Goal: Use online tool/utility: Utilize a website feature to perform a specific function

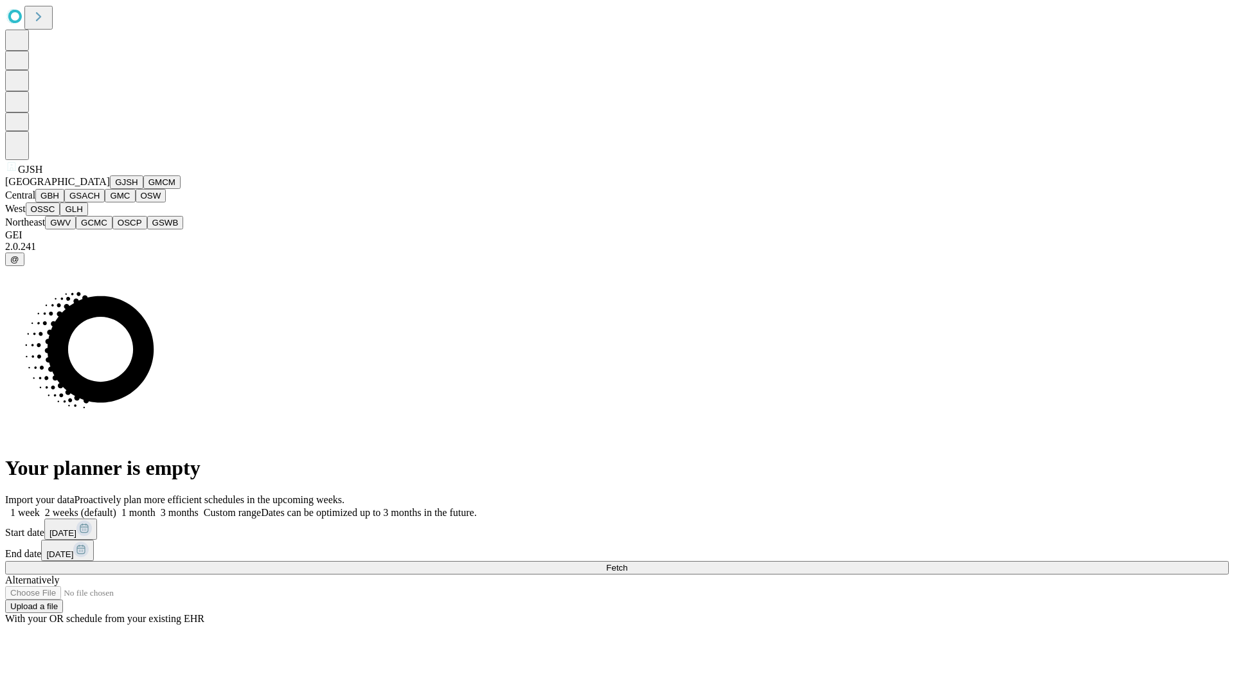
click at [110, 189] on button "GJSH" at bounding box center [126, 183] width 33 height 14
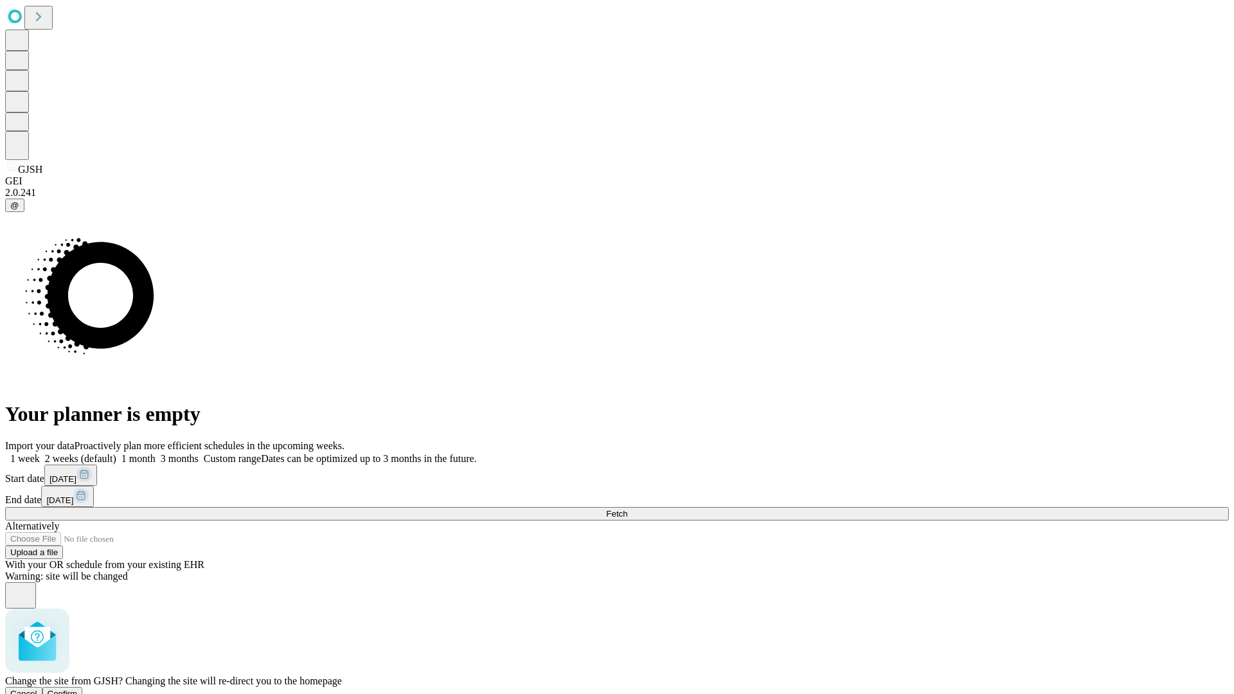
click at [78, 689] on span "Confirm" at bounding box center [63, 694] width 30 height 10
click at [40, 453] on label "1 week" at bounding box center [22, 458] width 35 height 11
click at [627, 509] on span "Fetch" at bounding box center [616, 514] width 21 height 10
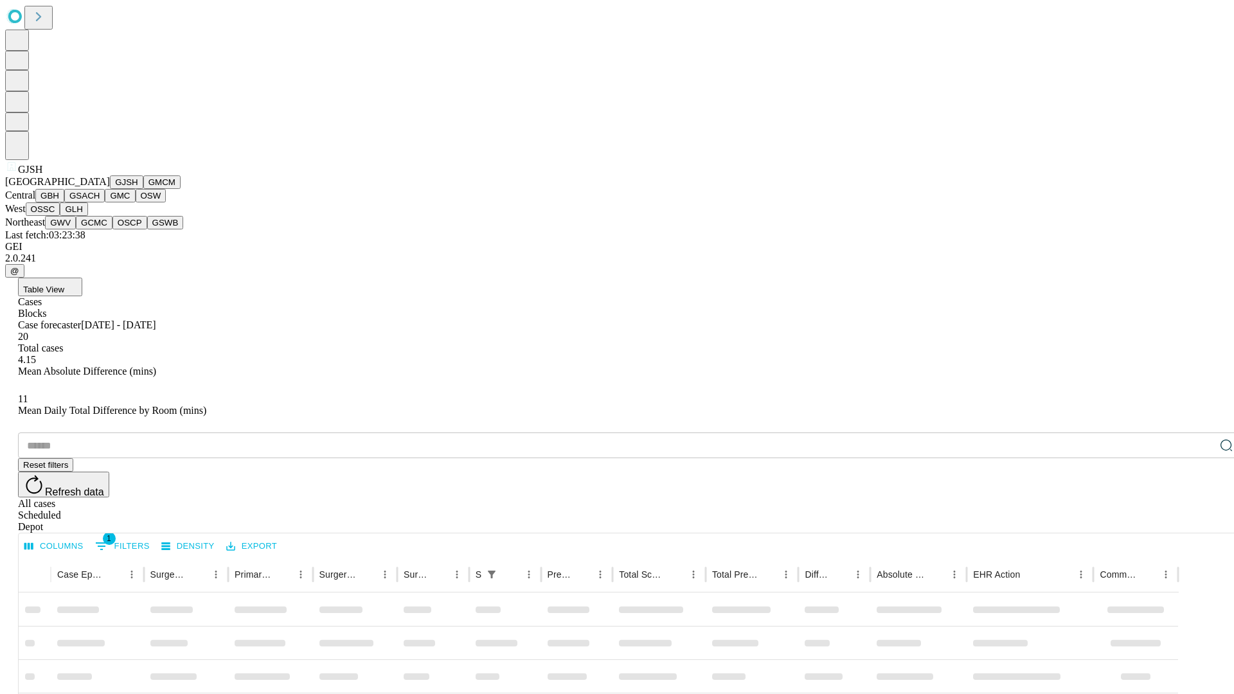
click at [143, 189] on button "GMCM" at bounding box center [161, 183] width 37 height 14
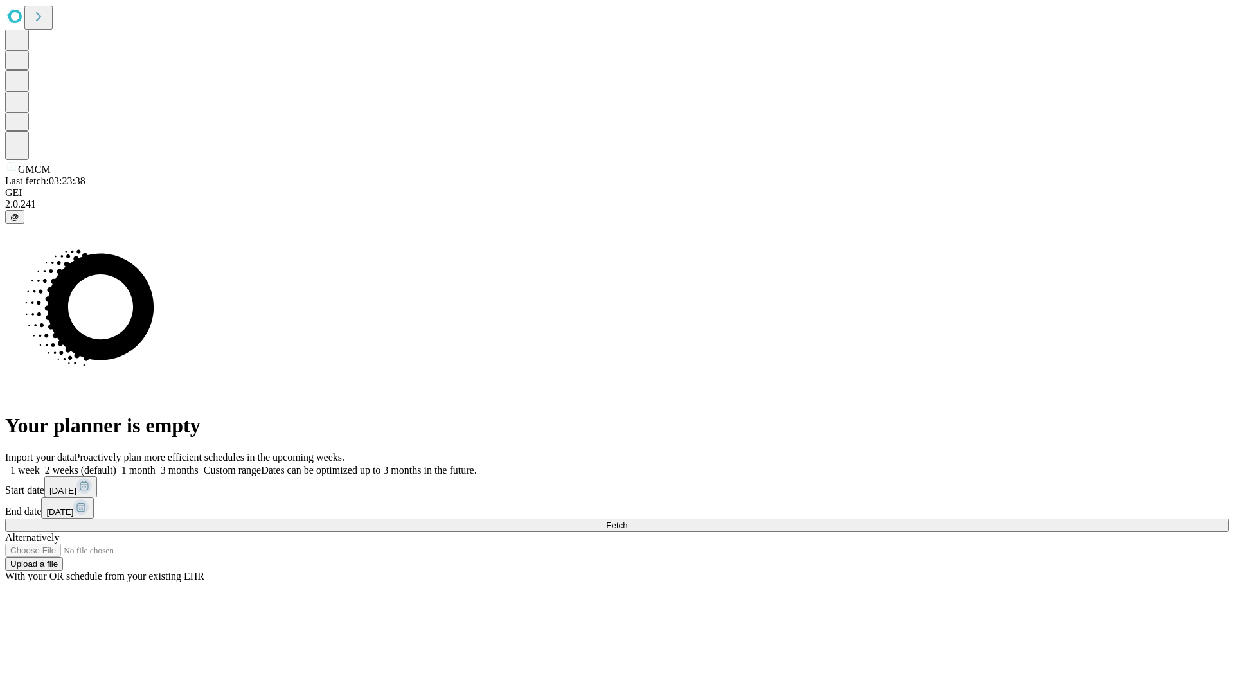
click at [40, 465] on label "1 week" at bounding box center [22, 470] width 35 height 11
click at [627, 521] on span "Fetch" at bounding box center [616, 526] width 21 height 10
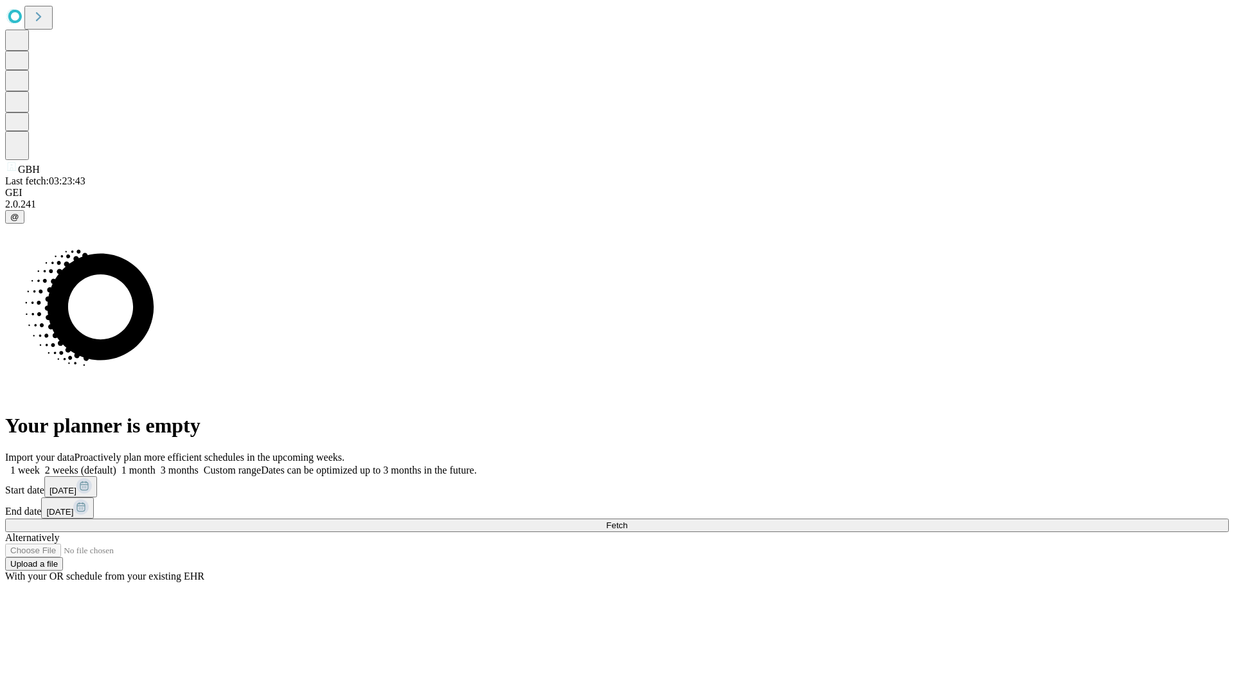
click at [40, 465] on label "1 week" at bounding box center [22, 470] width 35 height 11
click at [627, 521] on span "Fetch" at bounding box center [616, 526] width 21 height 10
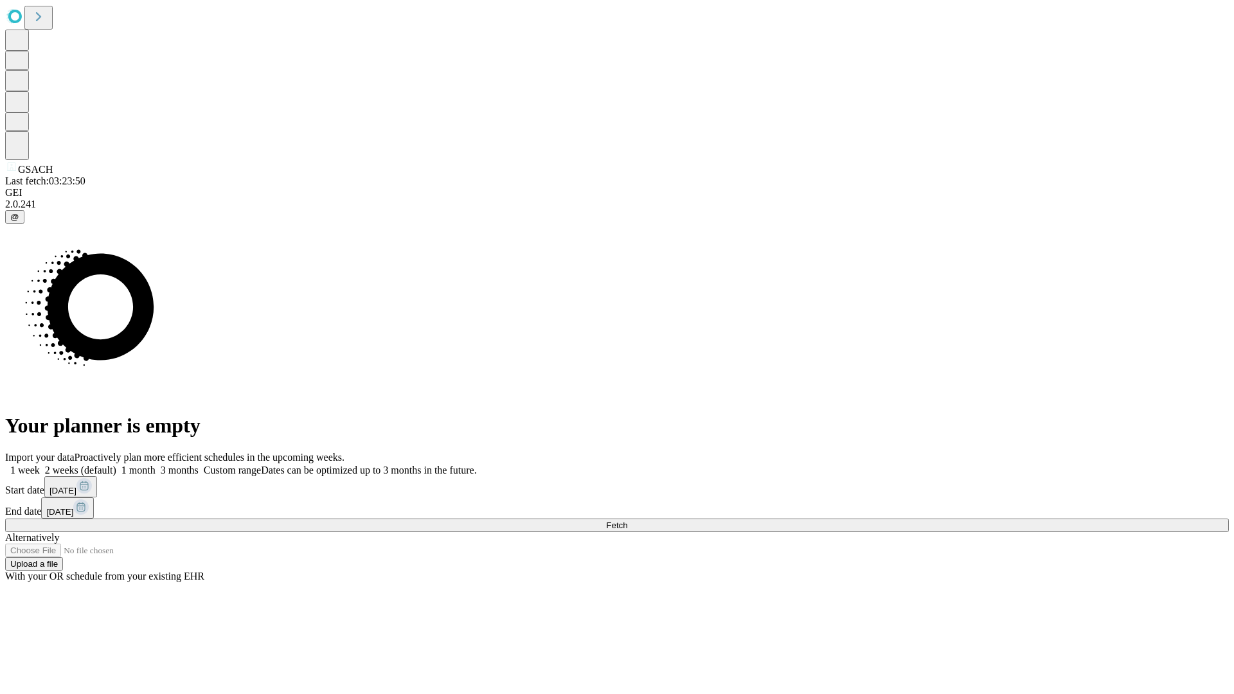
click at [40, 465] on label "1 week" at bounding box center [22, 470] width 35 height 11
click at [627, 521] on span "Fetch" at bounding box center [616, 526] width 21 height 10
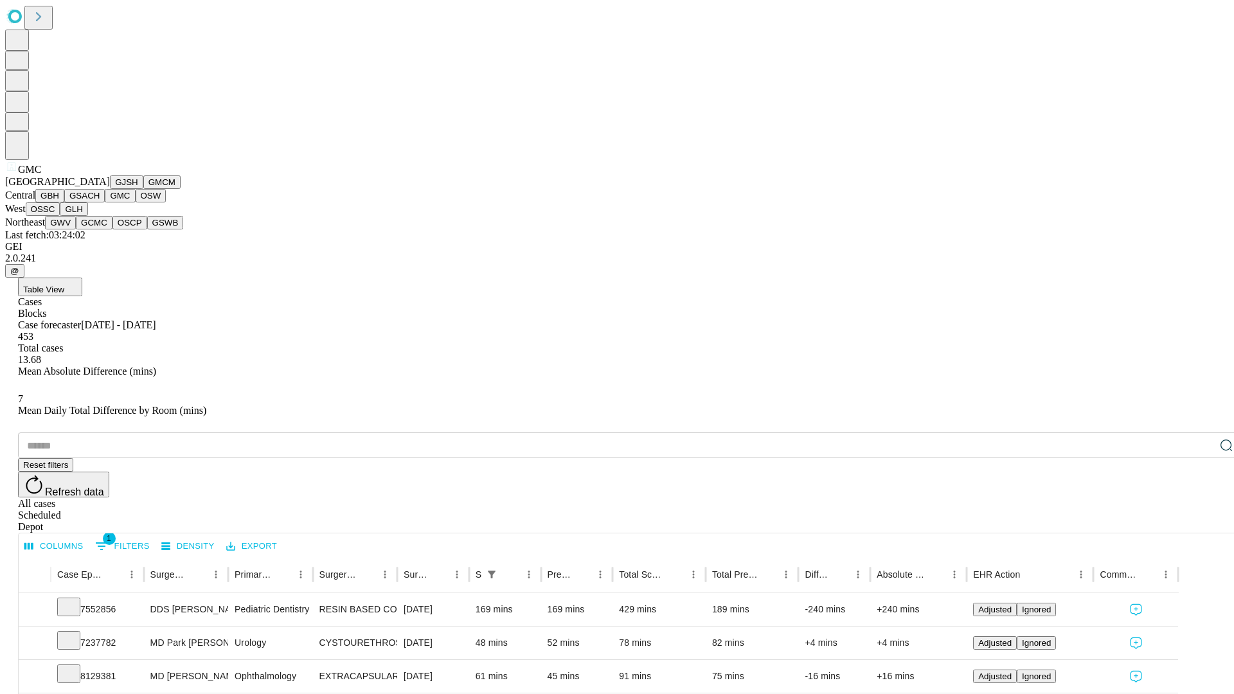
click at [136, 203] on button "OSW" at bounding box center [151, 196] width 31 height 14
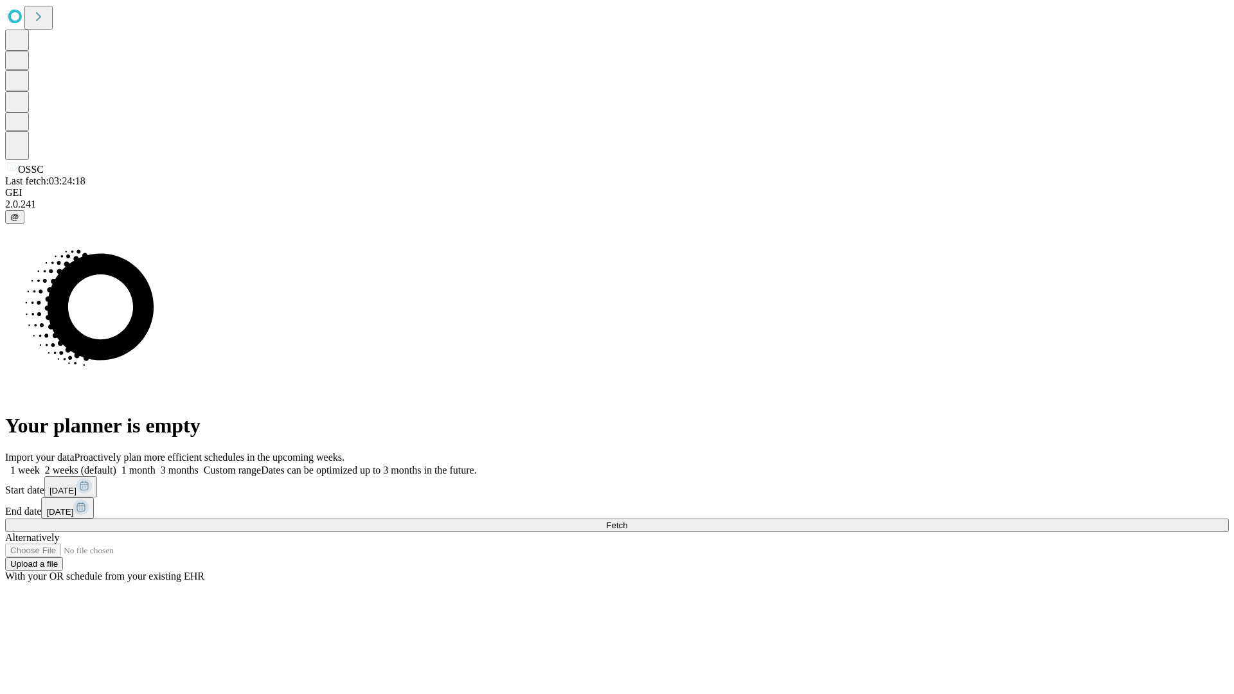
click at [627, 521] on span "Fetch" at bounding box center [616, 526] width 21 height 10
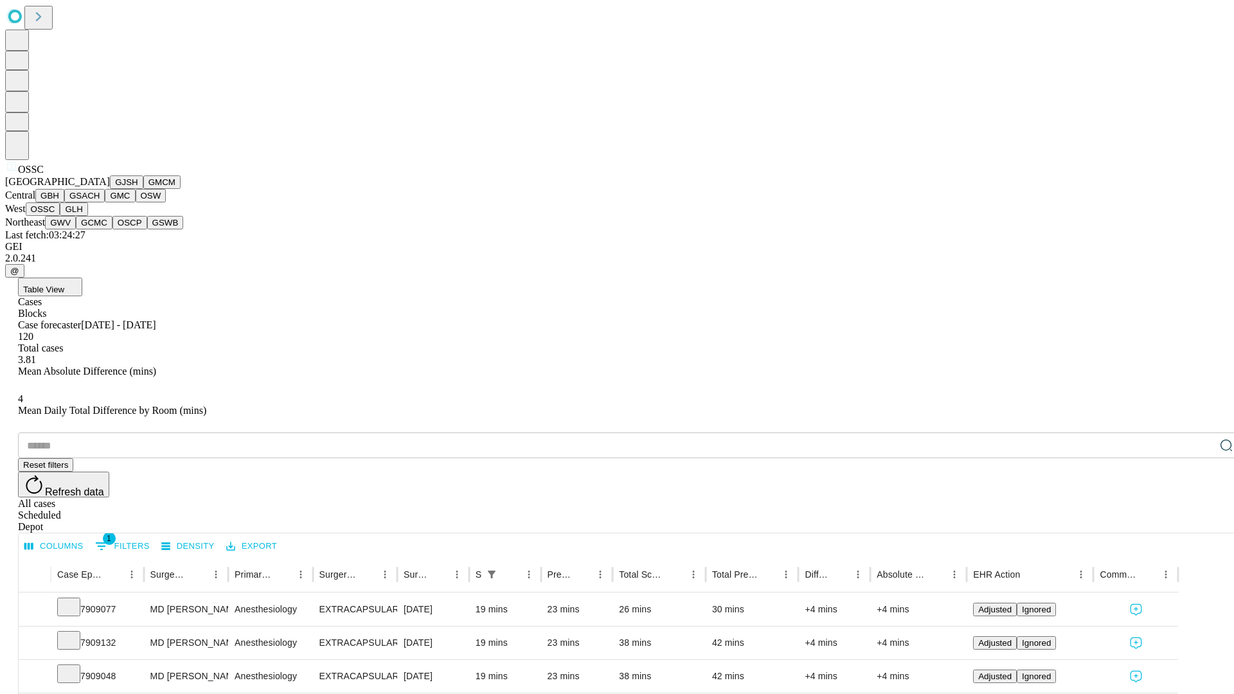
click at [87, 216] on button "GLH" at bounding box center [74, 210] width 28 height 14
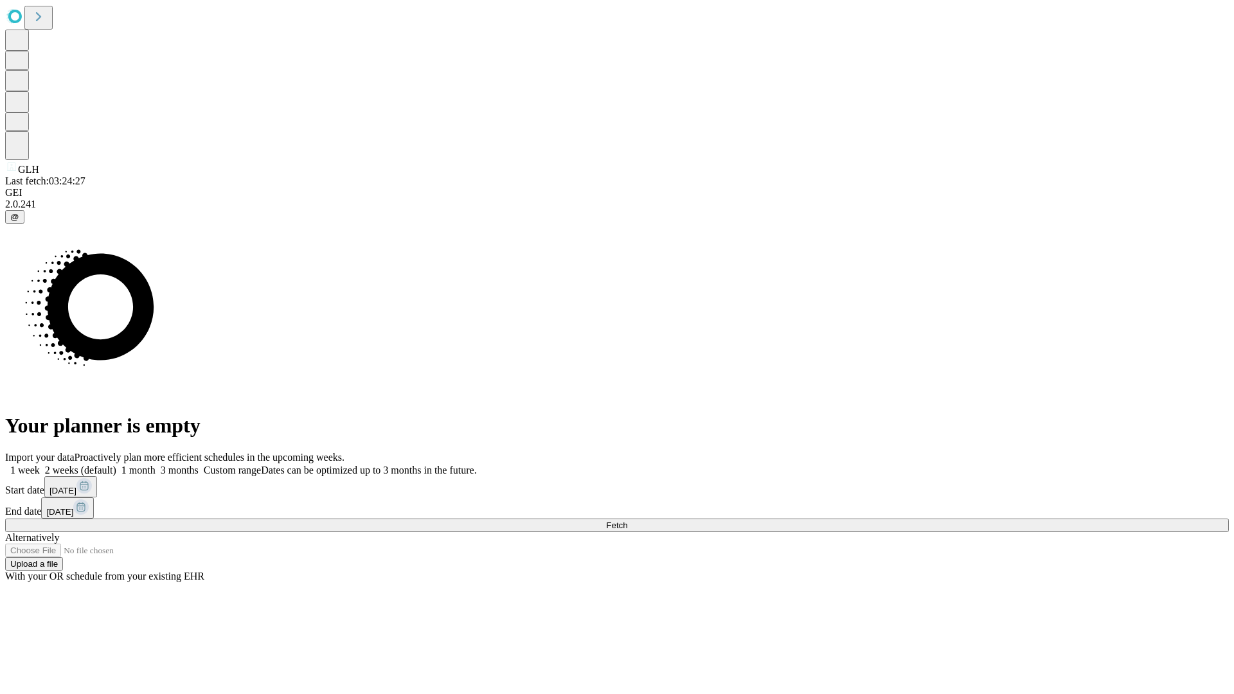
click at [40, 465] on label "1 week" at bounding box center [22, 470] width 35 height 11
click at [627, 521] on span "Fetch" at bounding box center [616, 526] width 21 height 10
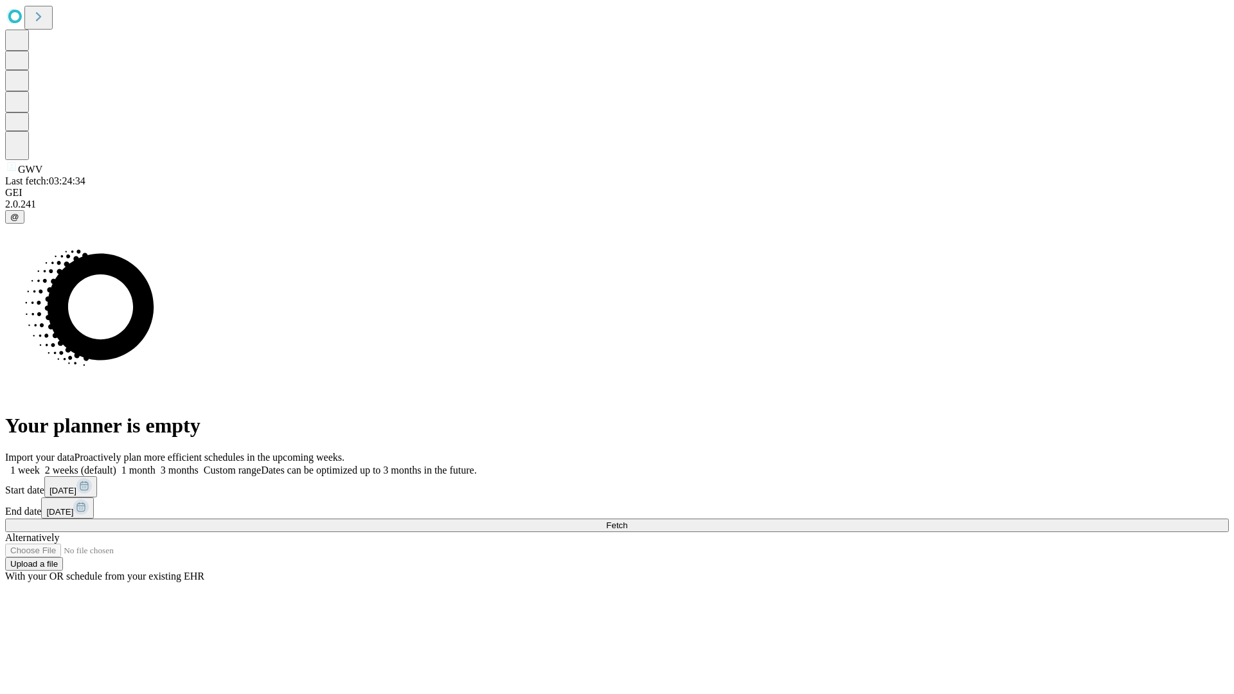
click at [627, 521] on span "Fetch" at bounding box center [616, 526] width 21 height 10
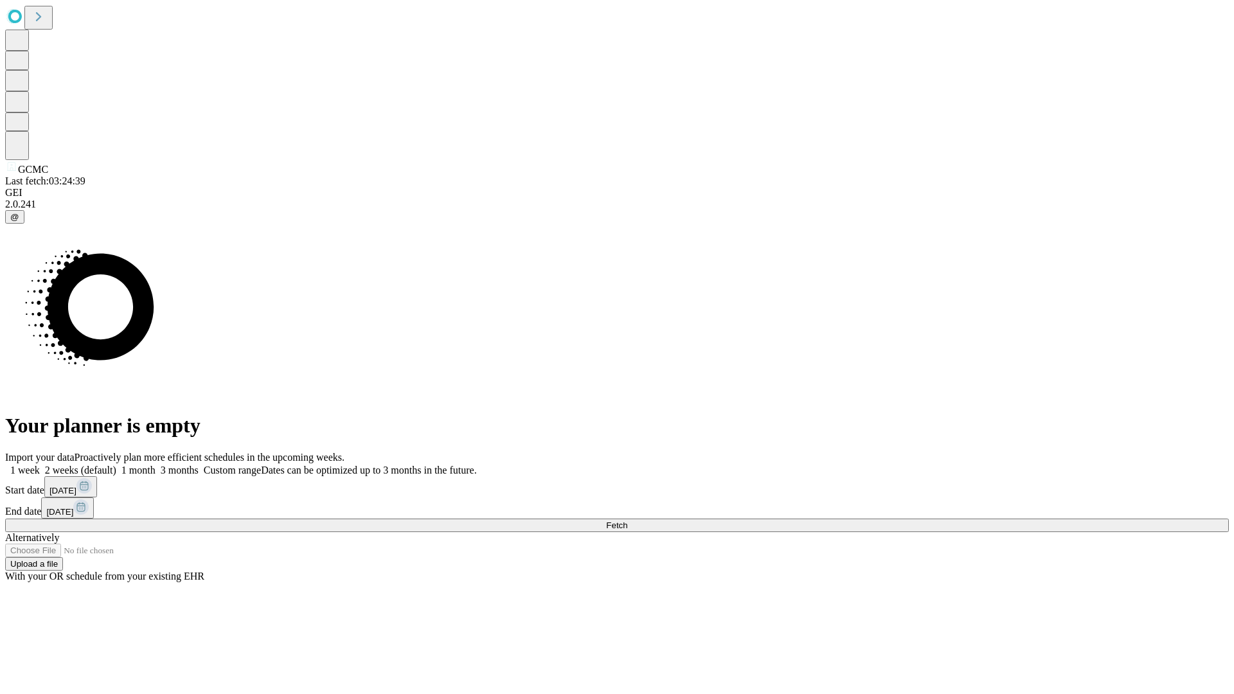
click at [40, 465] on label "1 week" at bounding box center [22, 470] width 35 height 11
click at [627, 521] on span "Fetch" at bounding box center [616, 526] width 21 height 10
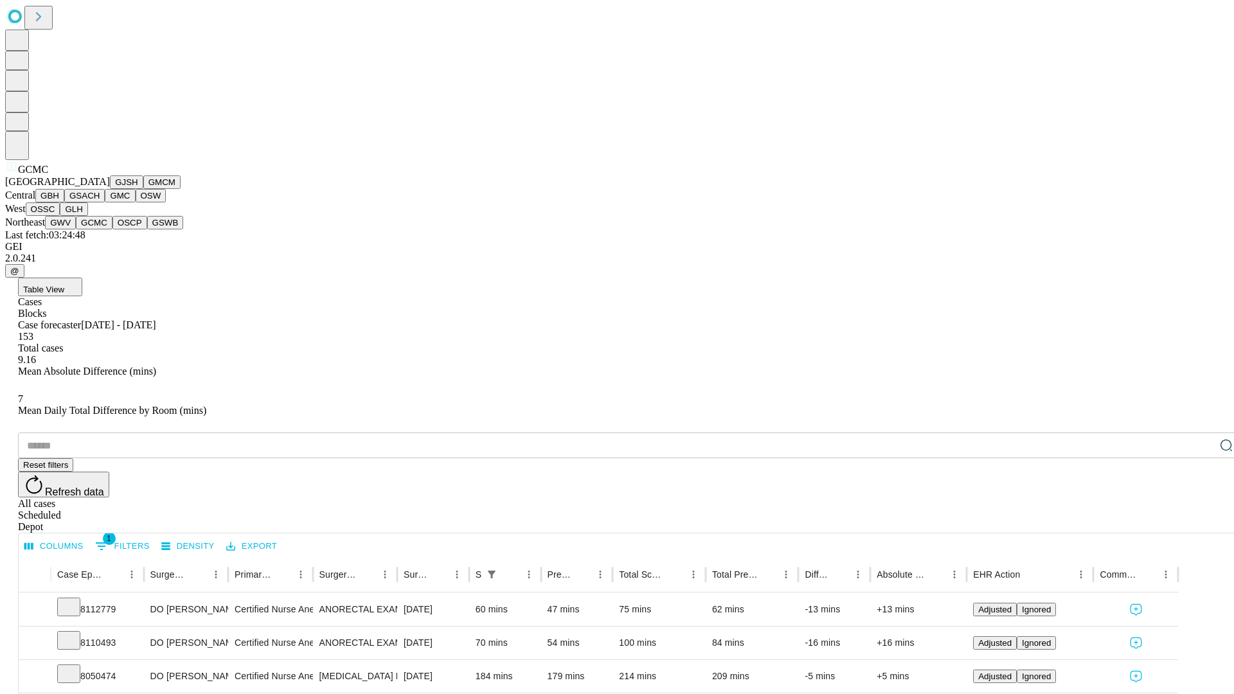
click at [113, 230] on button "OSCP" at bounding box center [130, 223] width 35 height 14
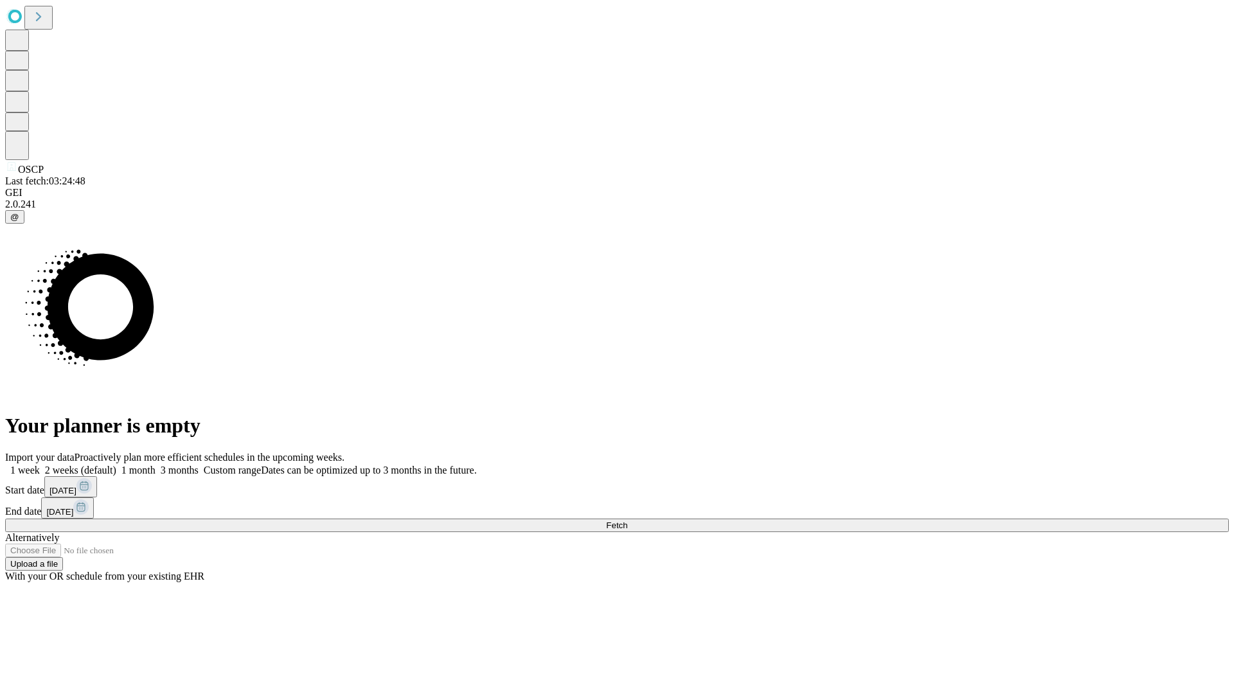
click at [40, 465] on label "1 week" at bounding box center [22, 470] width 35 height 11
click at [627, 521] on span "Fetch" at bounding box center [616, 526] width 21 height 10
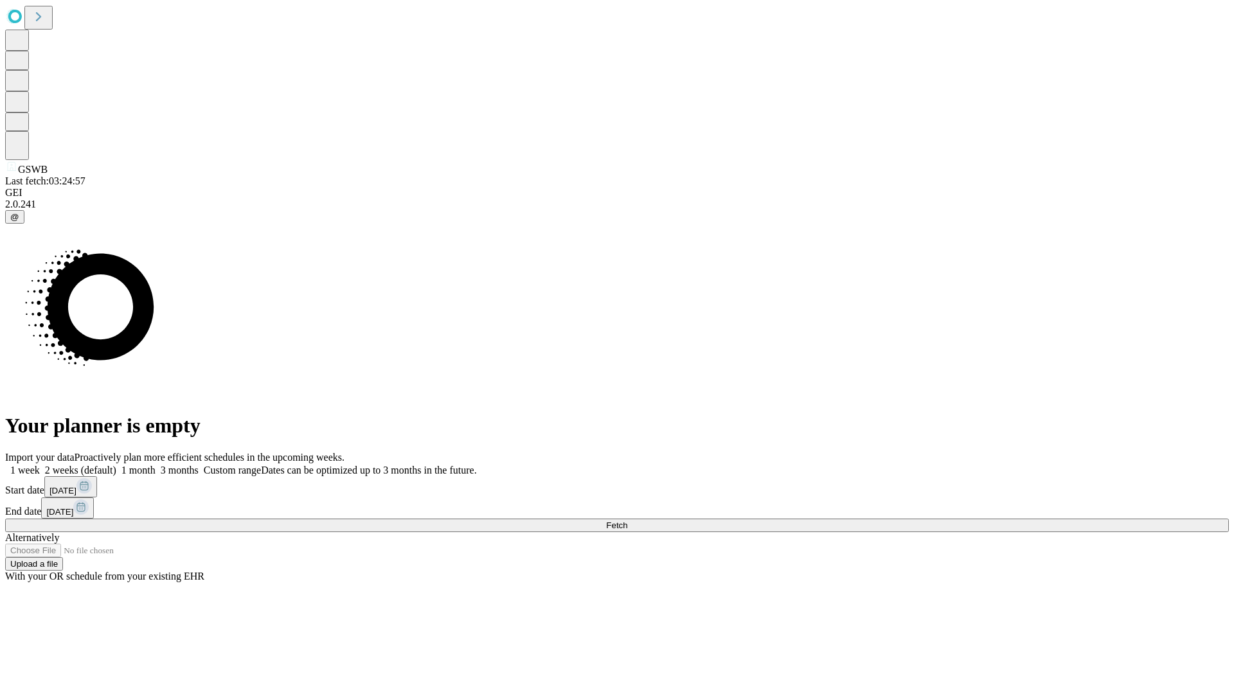
click at [40, 465] on label "1 week" at bounding box center [22, 470] width 35 height 11
click at [627, 521] on span "Fetch" at bounding box center [616, 526] width 21 height 10
